Goal: Transaction & Acquisition: Purchase product/service

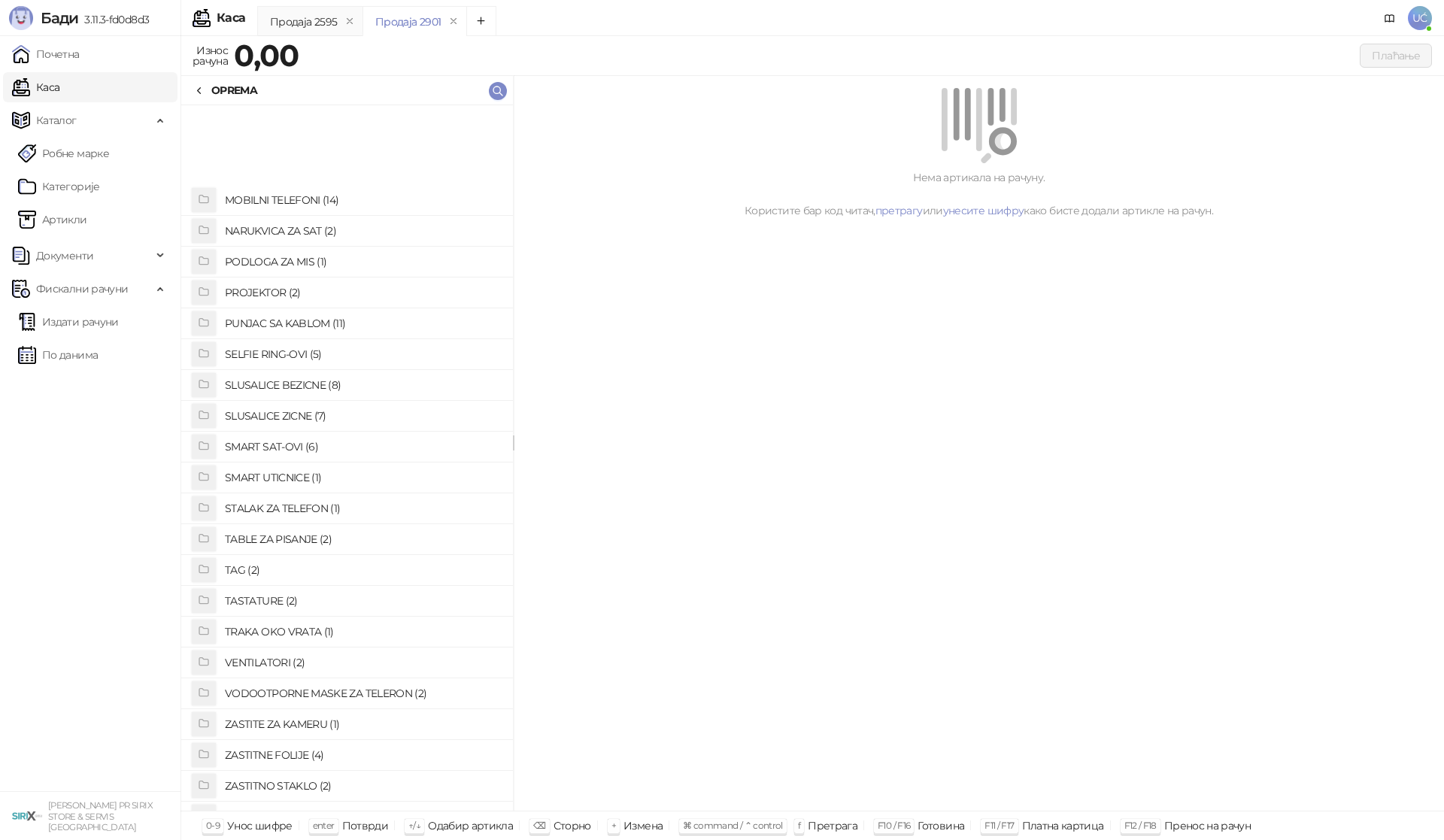
scroll to position [775, 0]
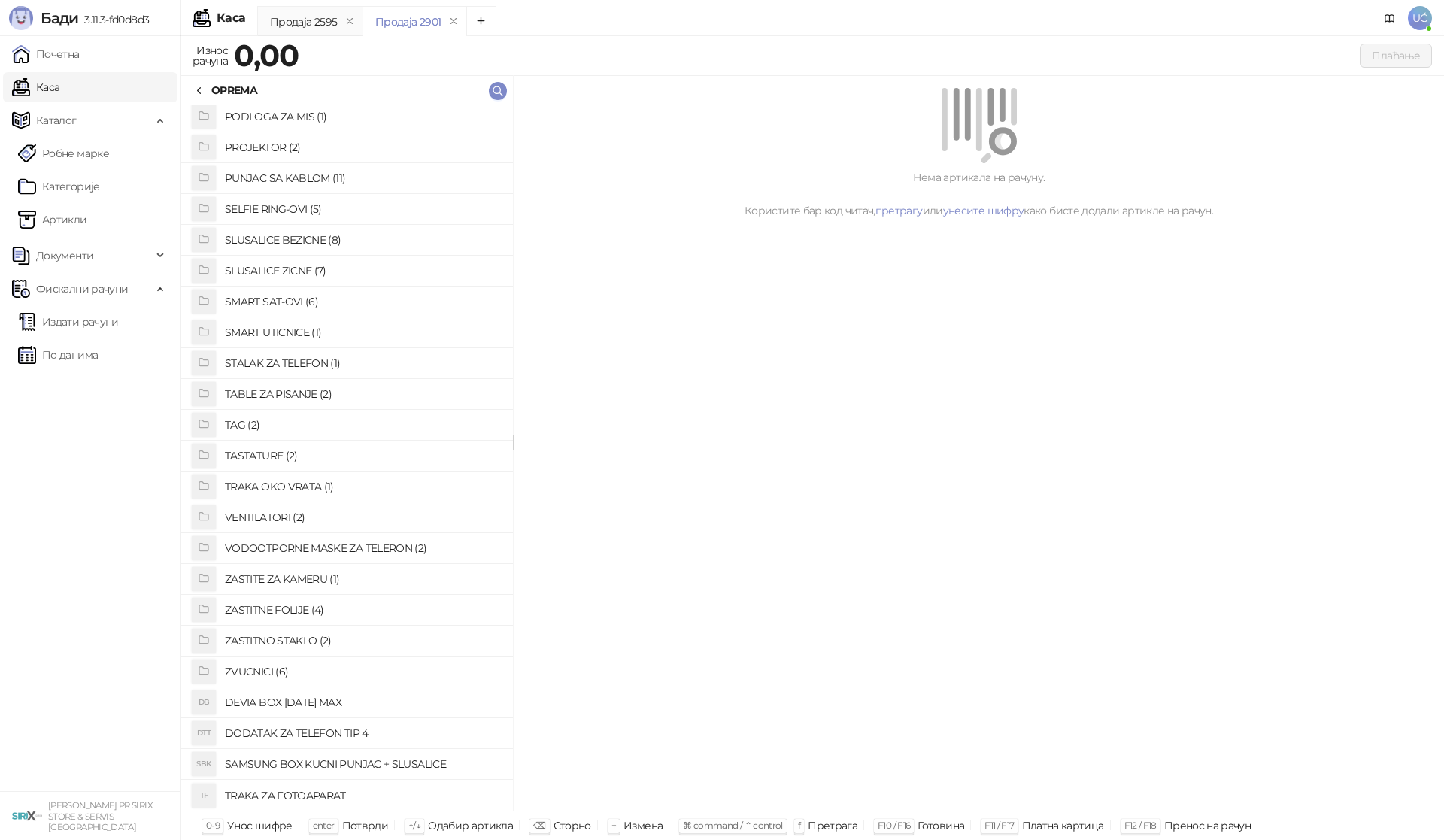
click at [310, 608] on h4 "ZASTITNE FOLIJE (4)" at bounding box center [363, 610] width 276 height 24
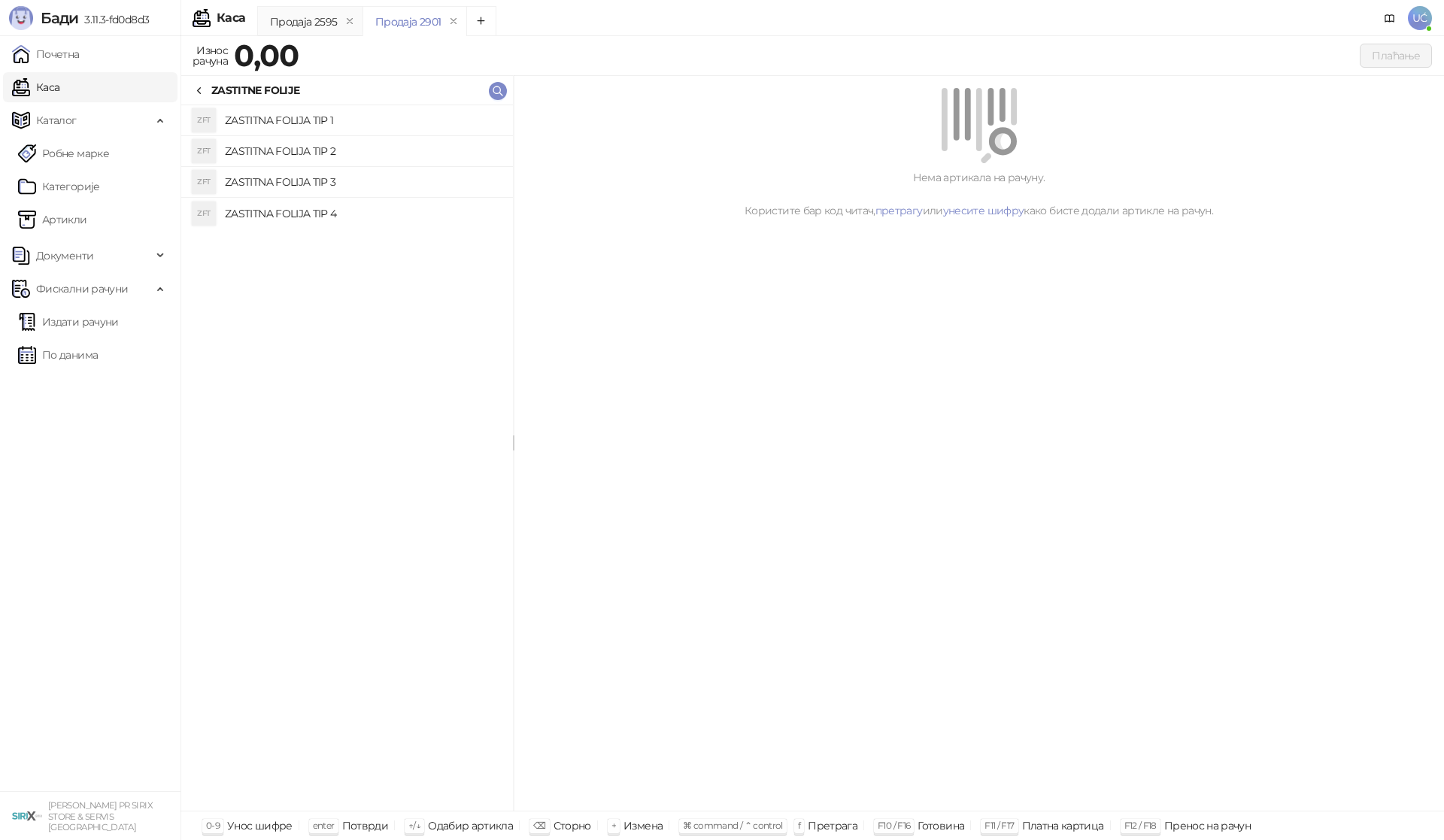
click at [395, 115] on h4 "ZASTITNA FOLIJA TIP 1" at bounding box center [363, 120] width 276 height 24
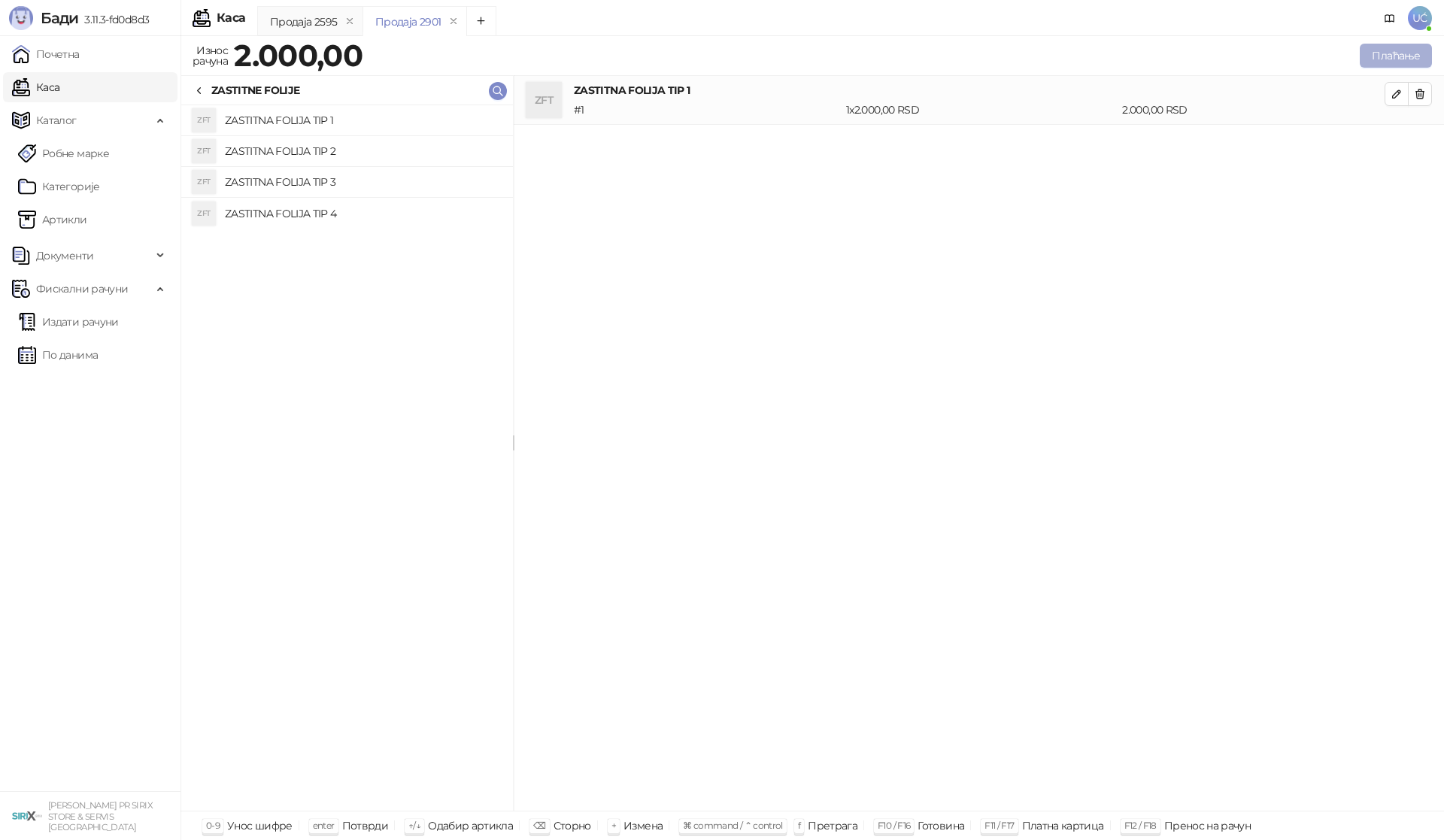
click at [1390, 51] on button "Плаћање" at bounding box center [1396, 56] width 72 height 24
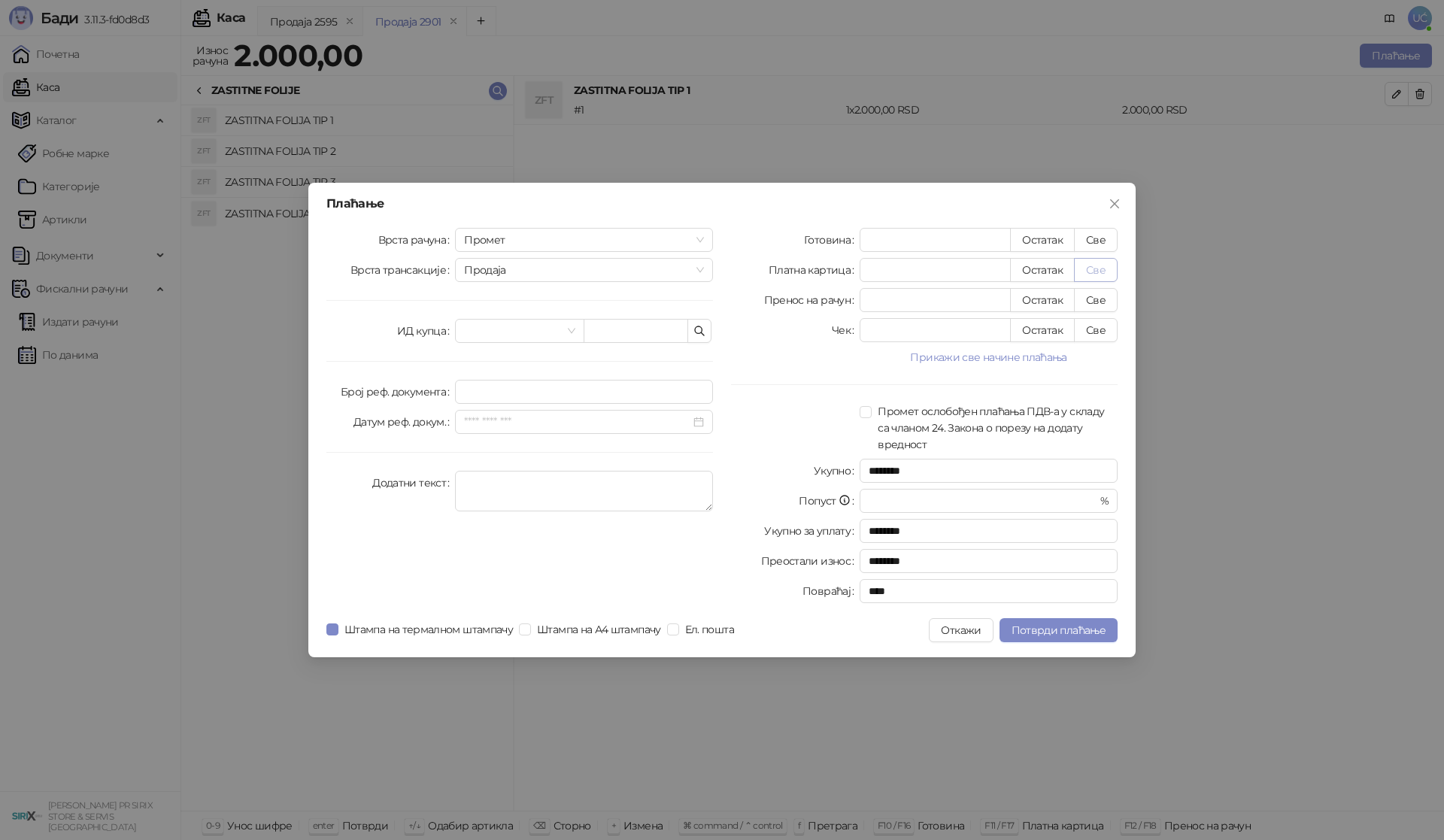
click at [1089, 269] on button "Све" at bounding box center [1096, 270] width 44 height 24
type input "****"
drag, startPoint x: 1063, startPoint y: 629, endPoint x: 1153, endPoint y: 496, distance: 160.6
click at [1064, 628] on span "Потврди плаћање" at bounding box center [1059, 630] width 94 height 14
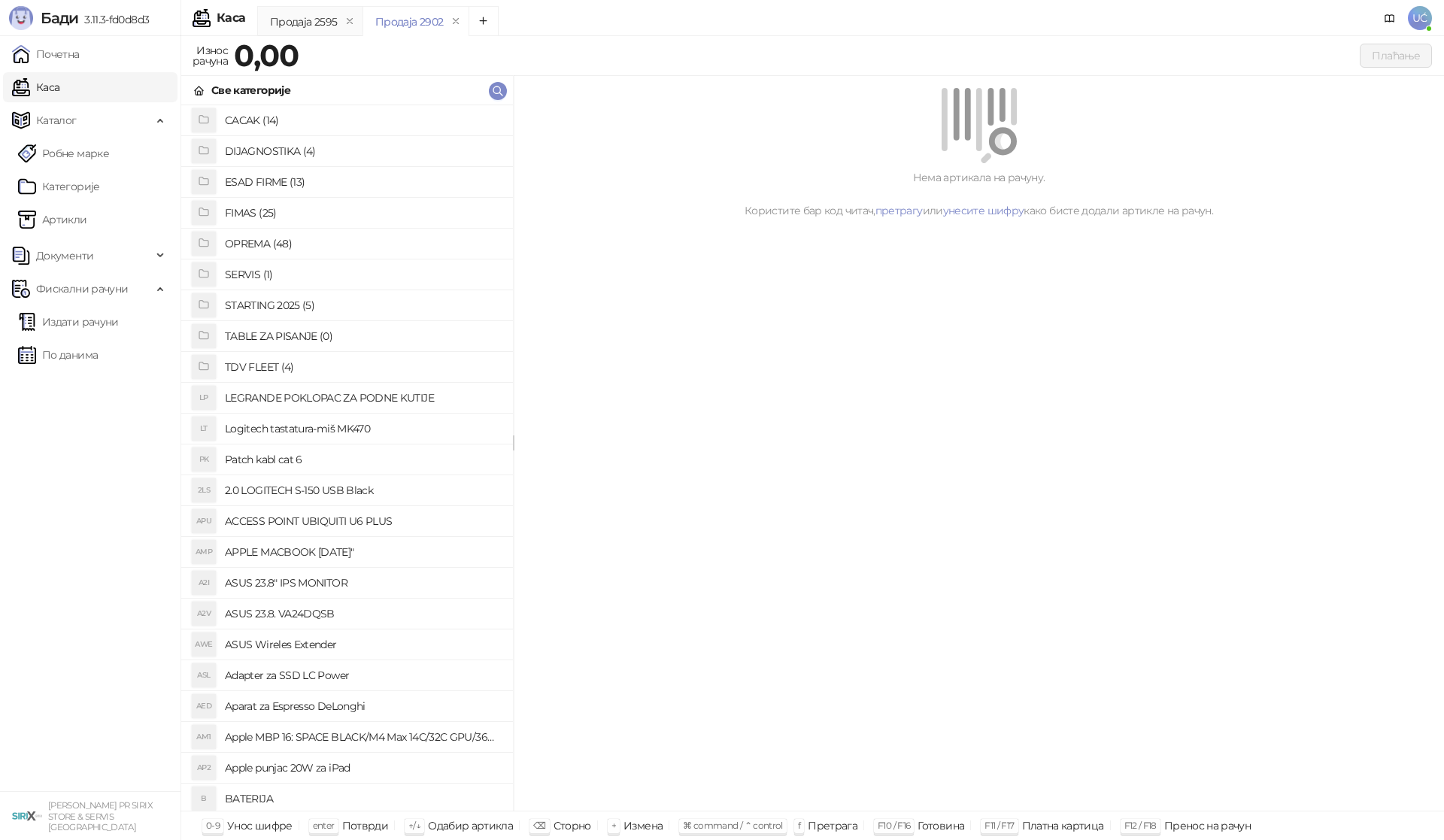
click at [288, 244] on h4 "OPREMA (48)" at bounding box center [363, 243] width 276 height 24
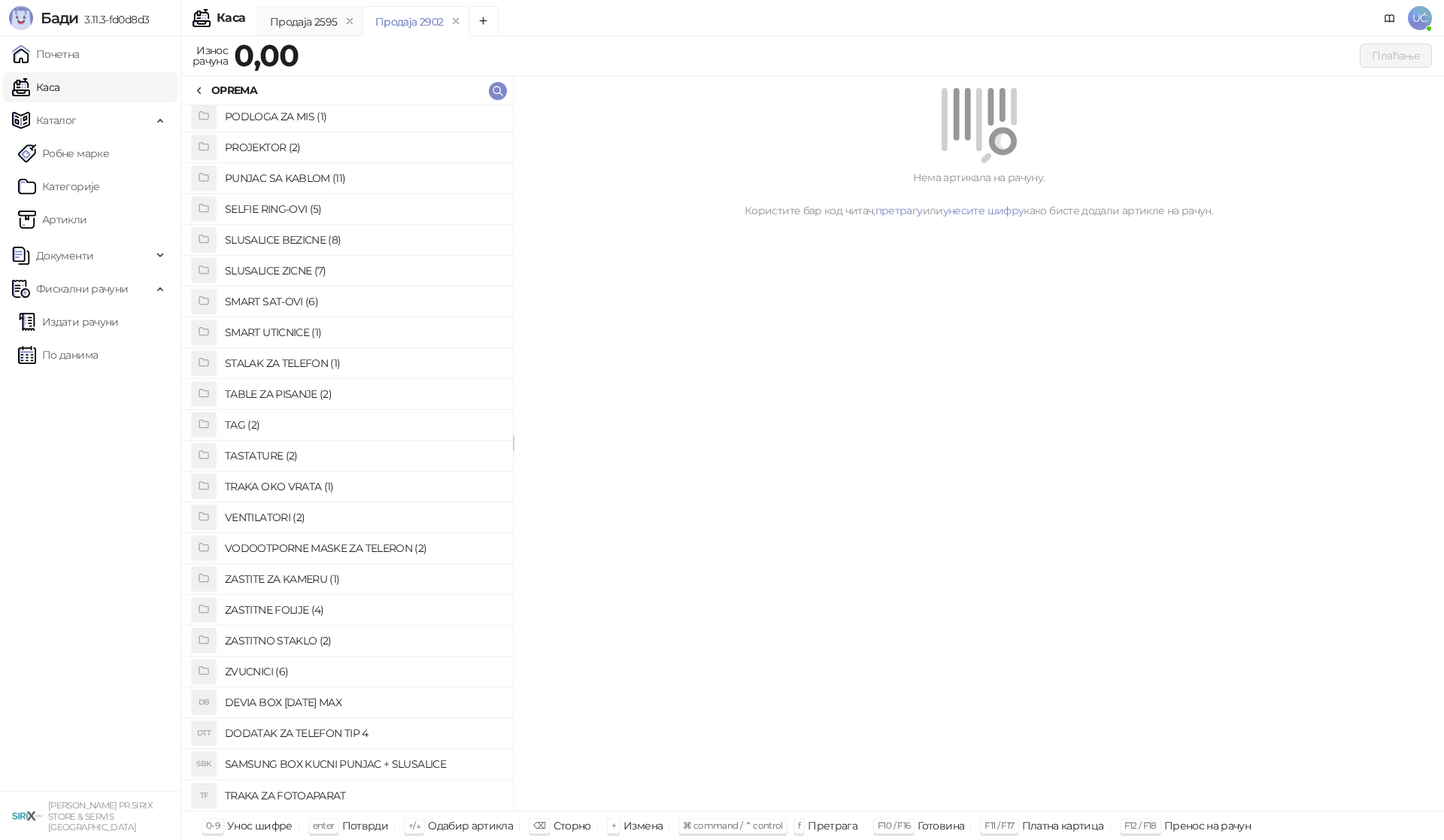
click at [304, 637] on h4 "ZASTITNO STAKLO (2)" at bounding box center [363, 640] width 276 height 24
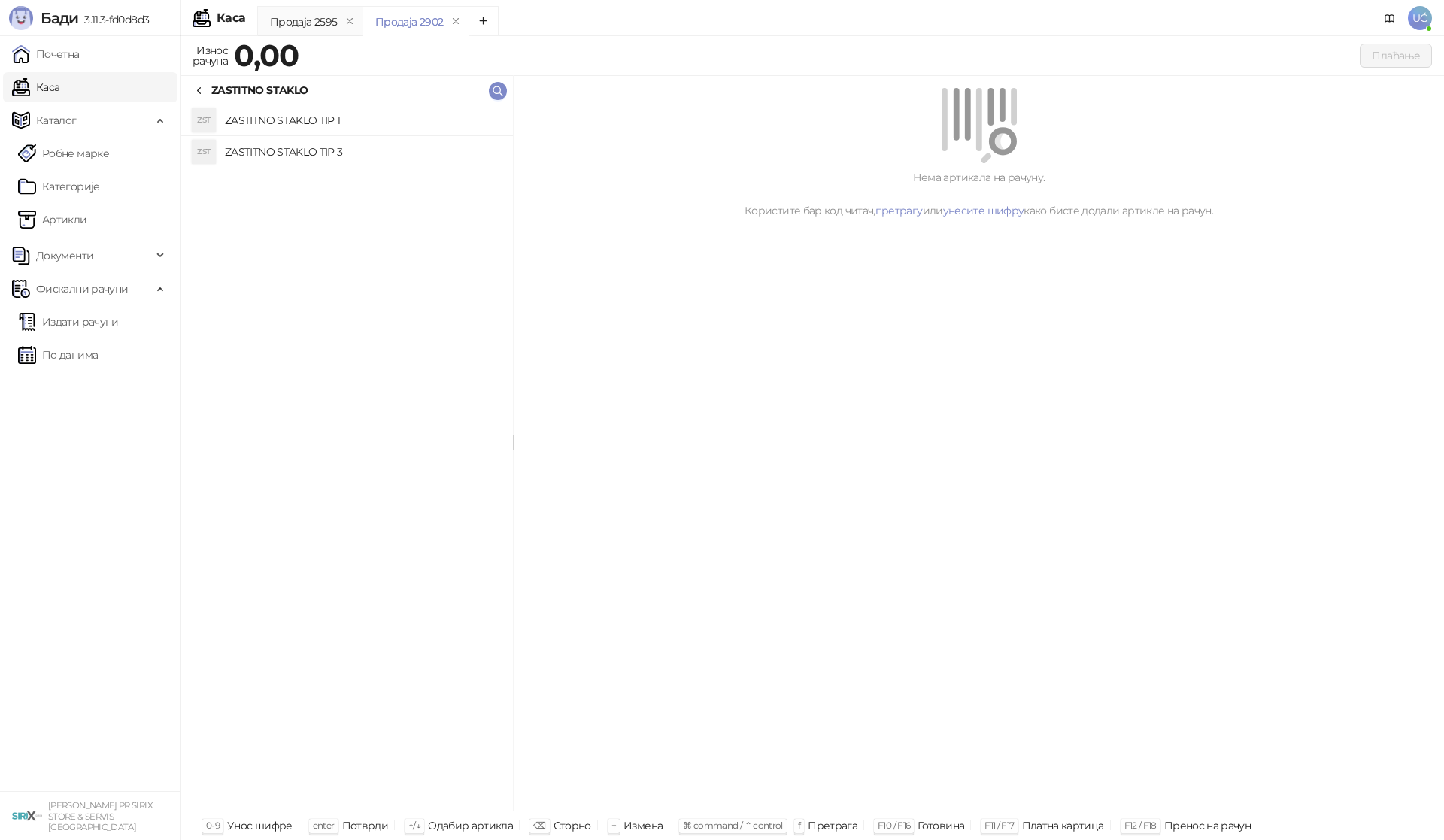
click at [435, 128] on h4 "ZASTITNO STAKLO TIP 1" at bounding box center [363, 120] width 276 height 24
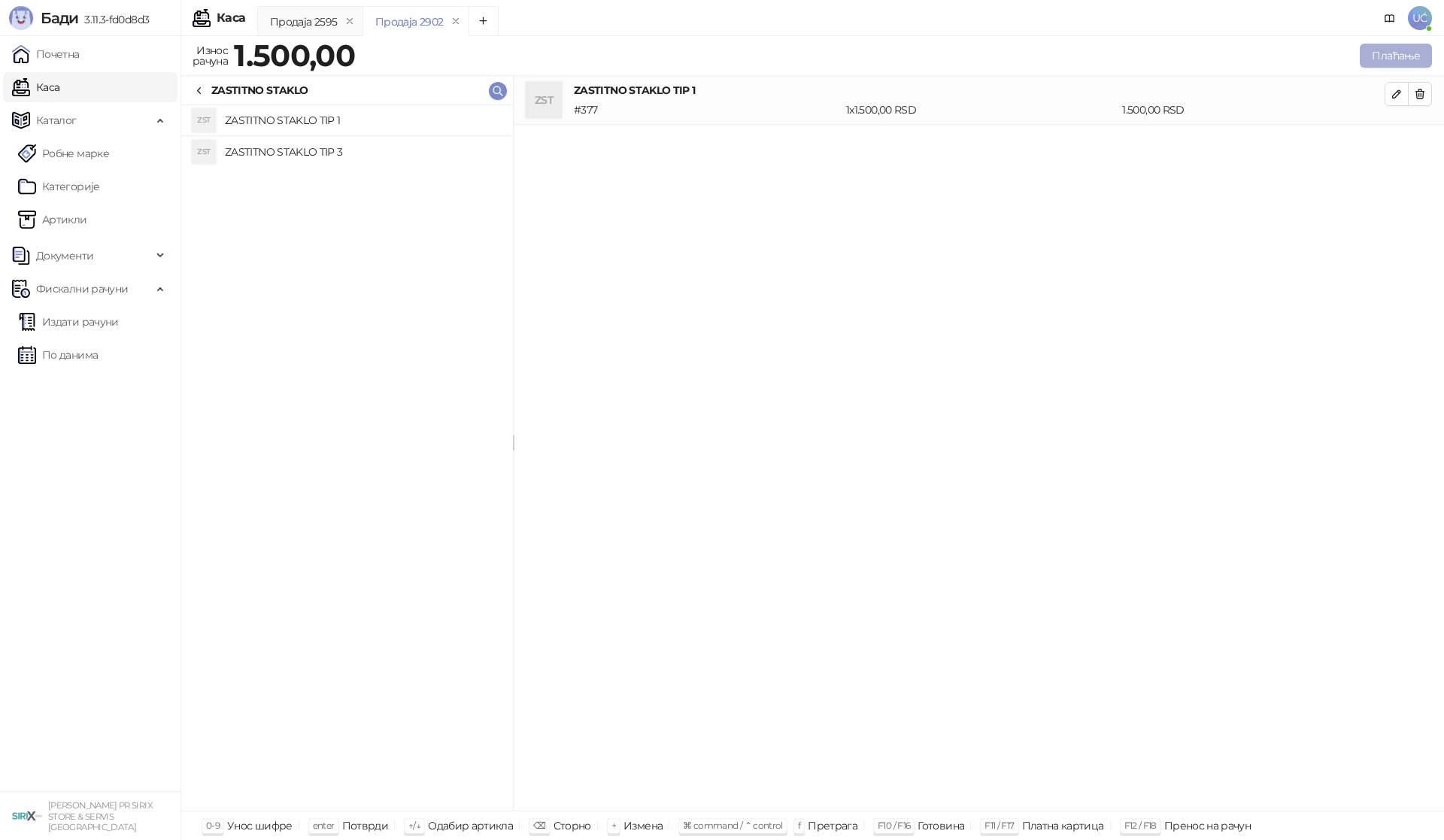
click at [1380, 63] on button "Плаћање" at bounding box center [1396, 56] width 72 height 24
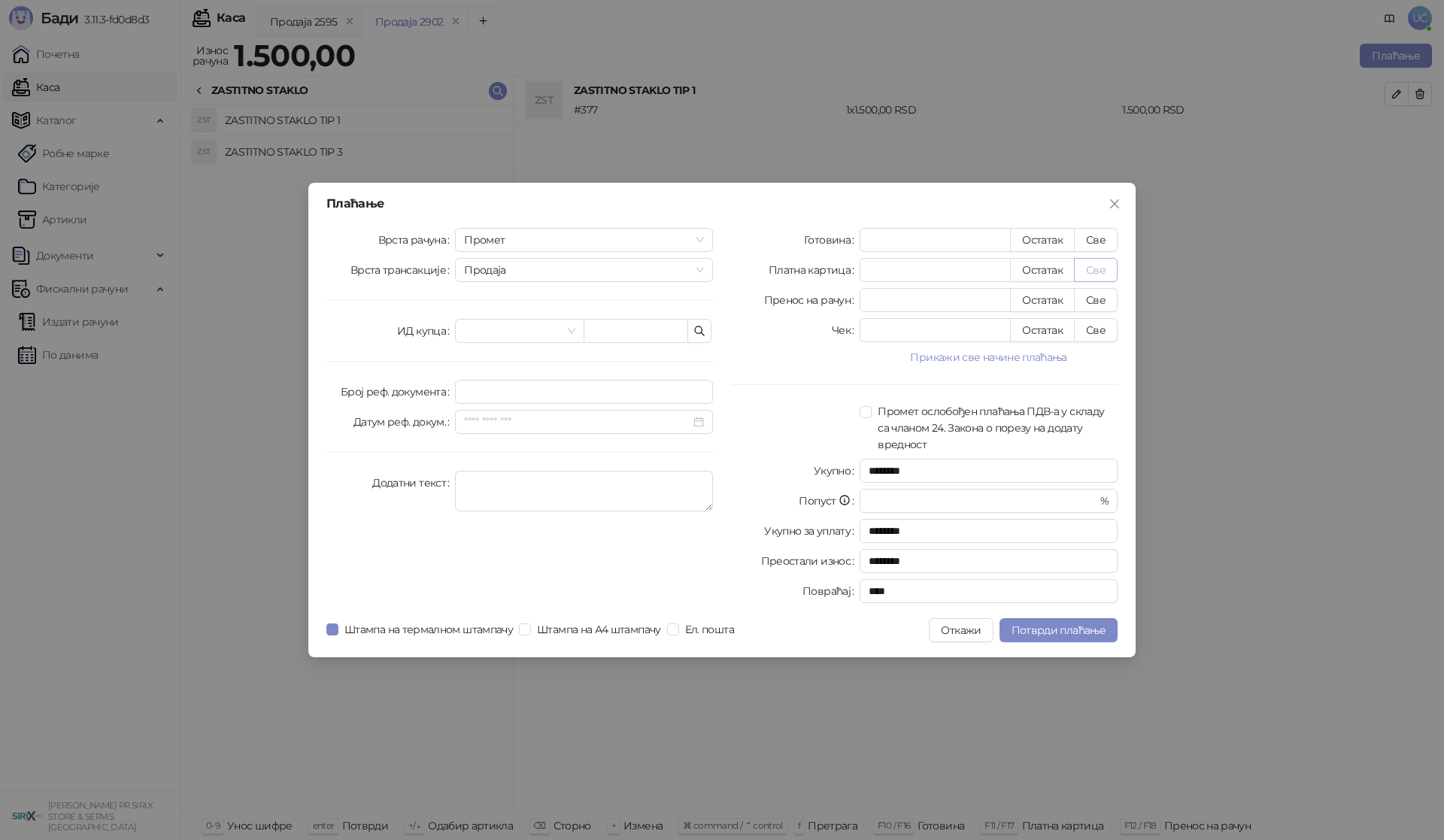
click at [1097, 269] on button "Све" at bounding box center [1096, 270] width 44 height 24
type input "****"
drag, startPoint x: 1039, startPoint y: 623, endPoint x: 1138, endPoint y: 517, distance: 145.0
click at [1040, 623] on button "Потврди плаћање" at bounding box center [1059, 630] width 118 height 24
